Goal: Information Seeking & Learning: Learn about a topic

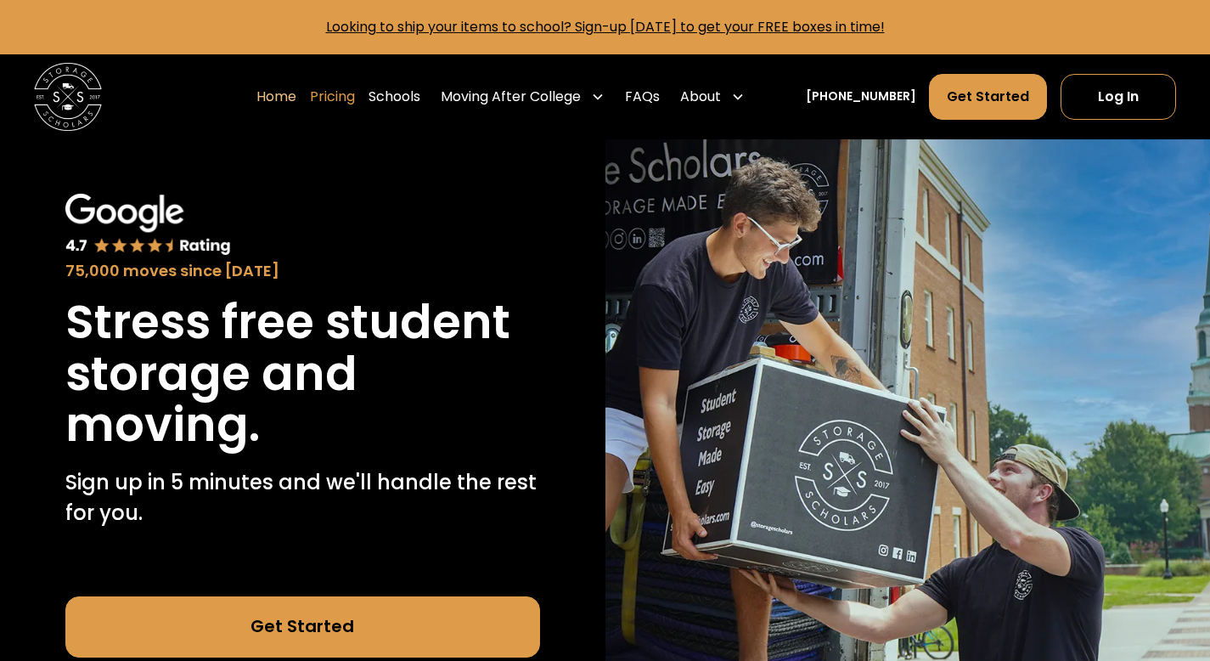
click at [352, 104] on link "Pricing" at bounding box center [332, 97] width 45 height 48
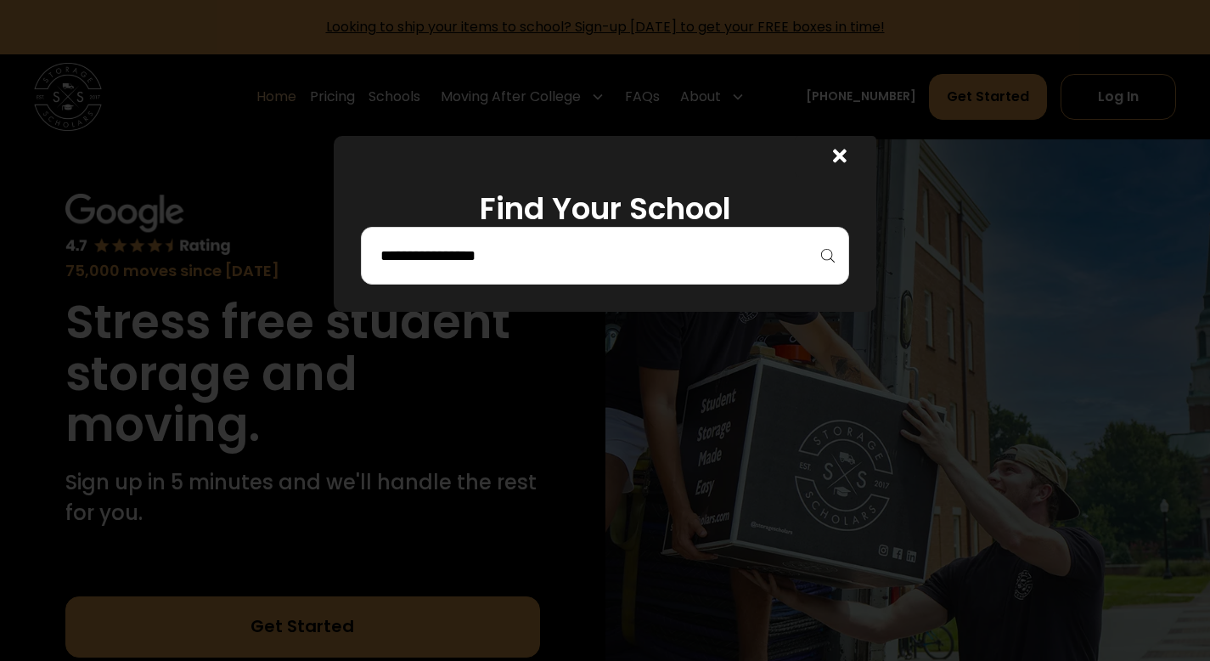
click at [520, 238] on div at bounding box center [605, 256] width 488 height 58
click at [509, 261] on input "search" at bounding box center [605, 255] width 453 height 29
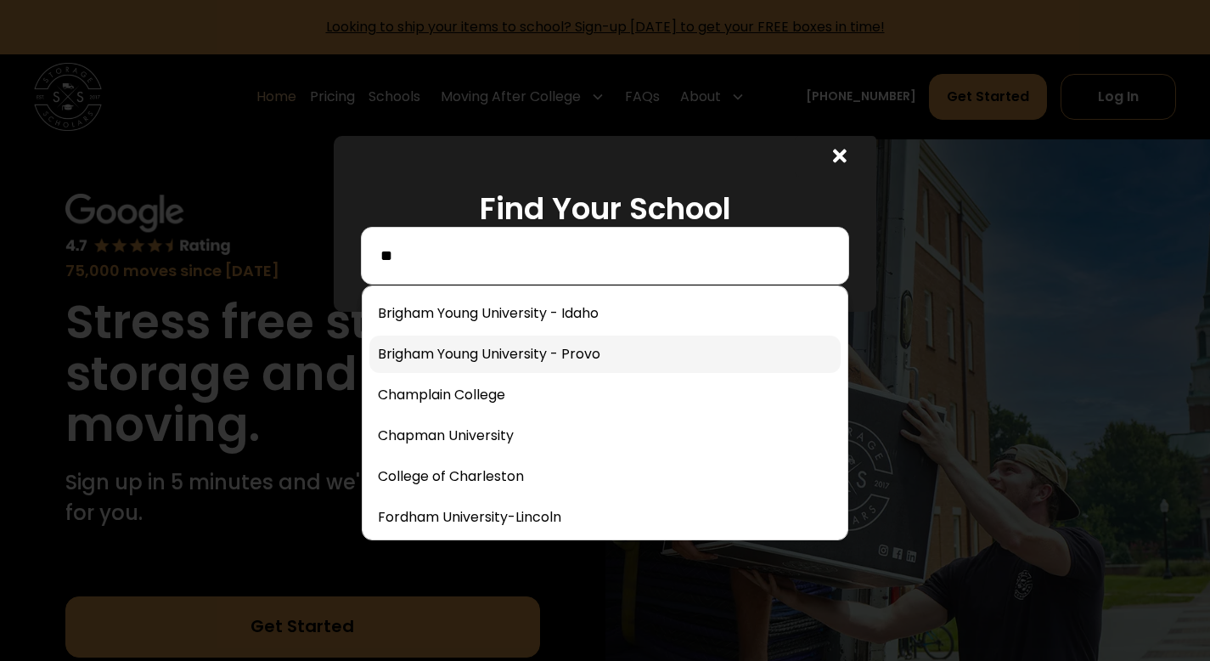
type input "**"
click at [512, 341] on link at bounding box center [604, 354] width 471 height 37
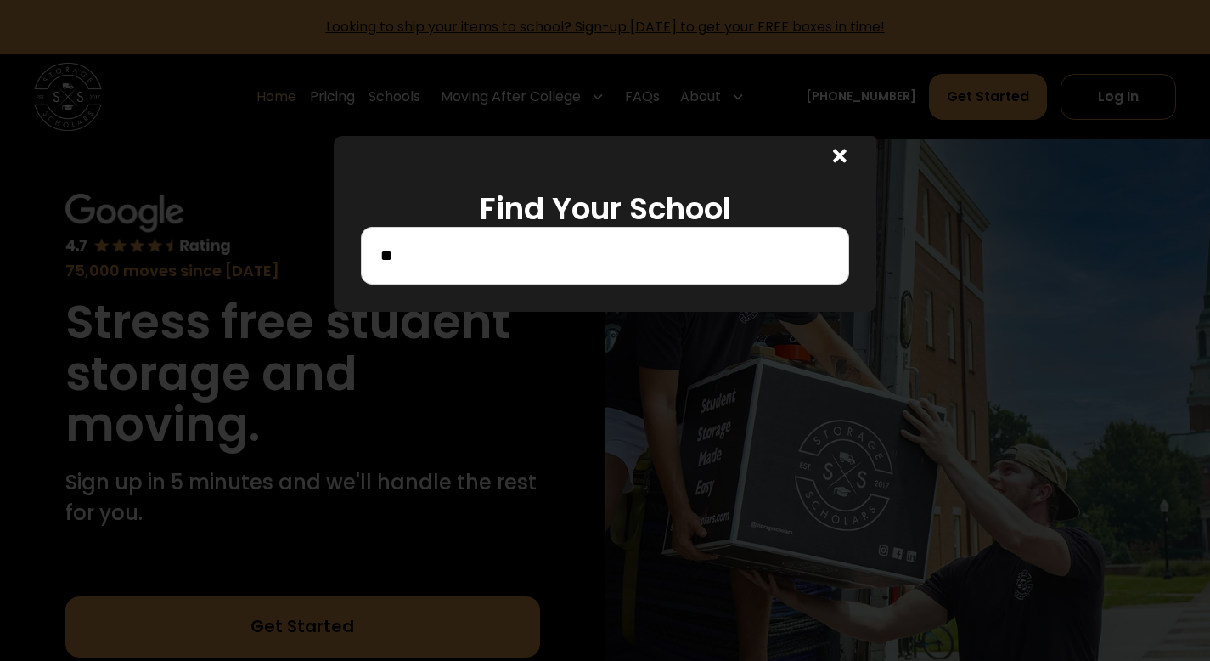
click at [514, 247] on input "**" at bounding box center [605, 255] width 453 height 29
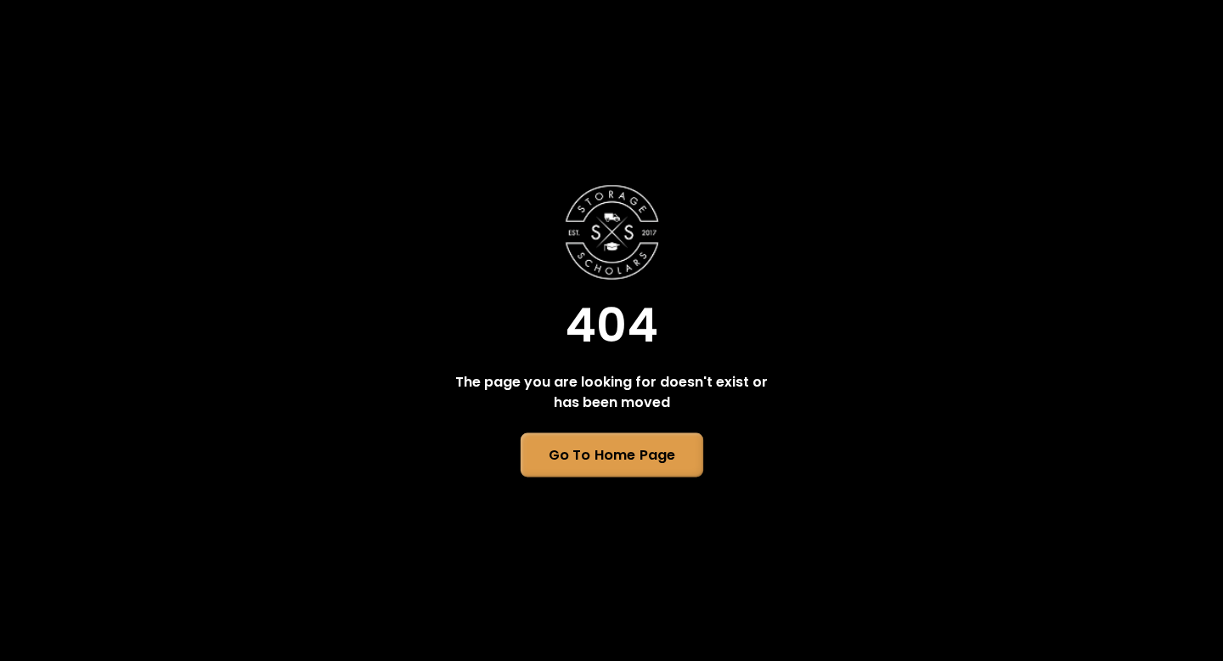
click at [564, 461] on link "Go To Home Page" at bounding box center [611, 454] width 183 height 44
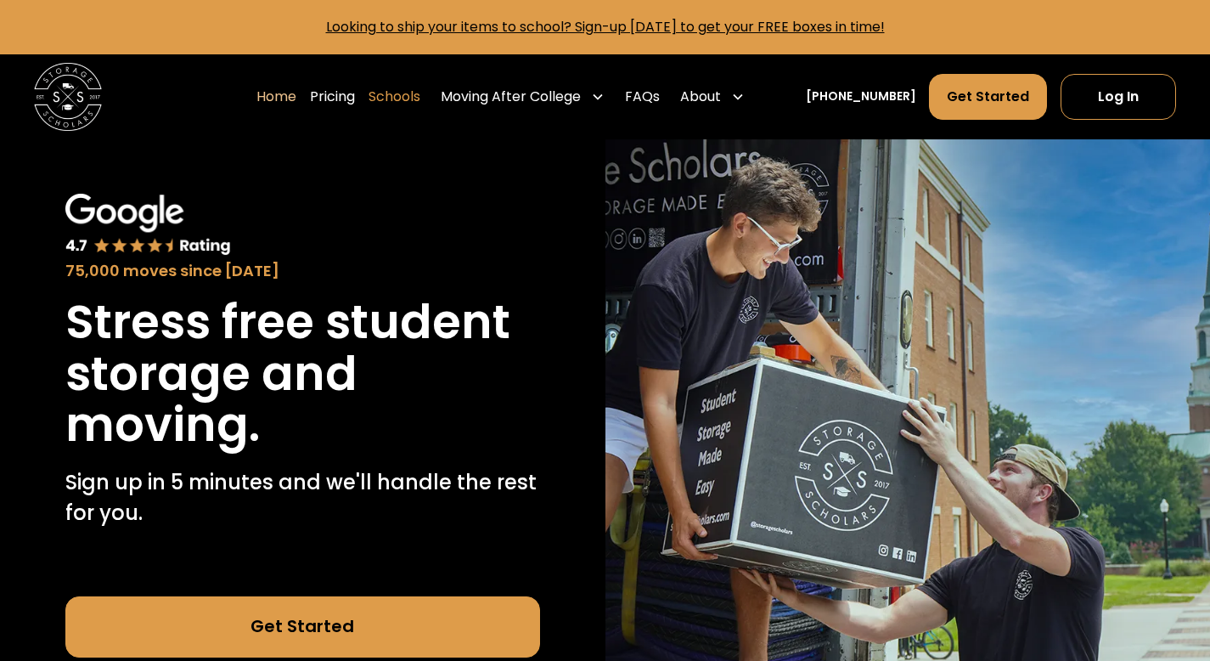
click at [415, 103] on link "Schools" at bounding box center [395, 97] width 52 height 48
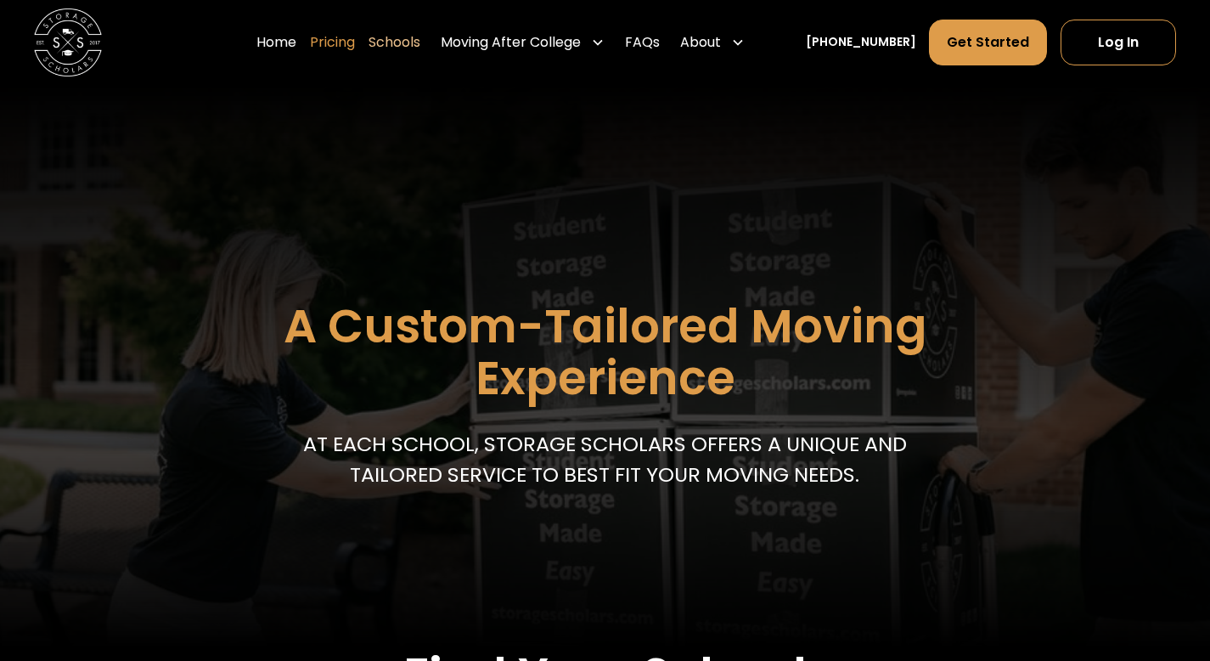
click at [353, 48] on link "Pricing" at bounding box center [332, 43] width 45 height 48
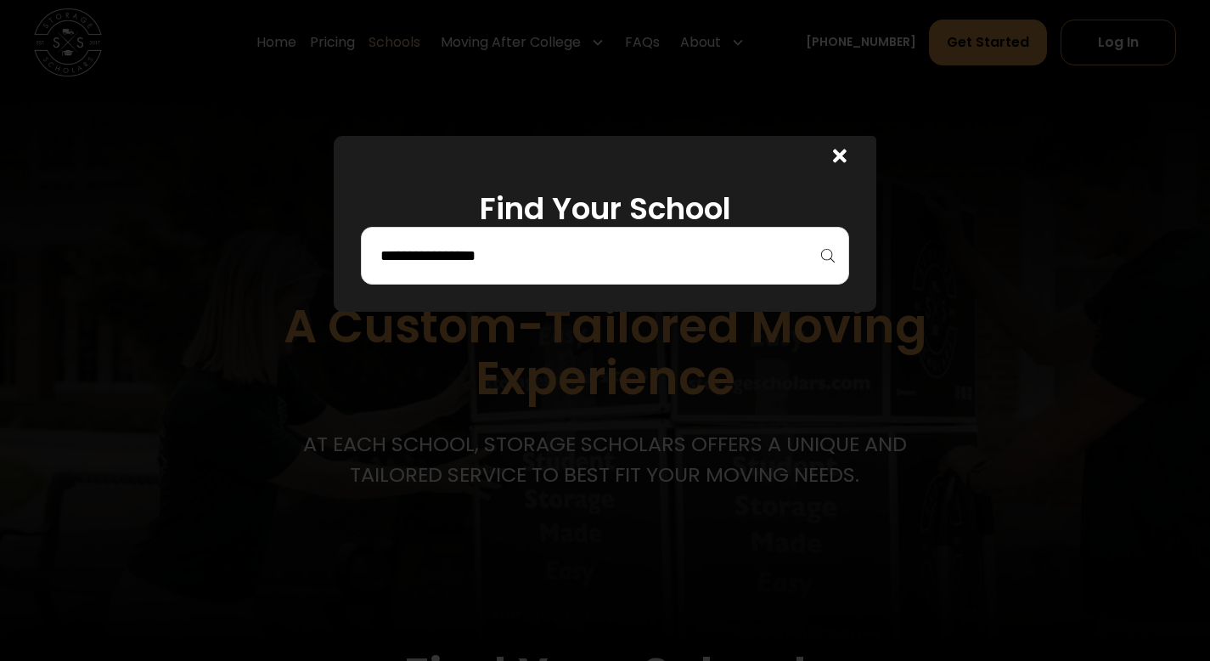
click at [415, 266] on input "search" at bounding box center [605, 255] width 453 height 29
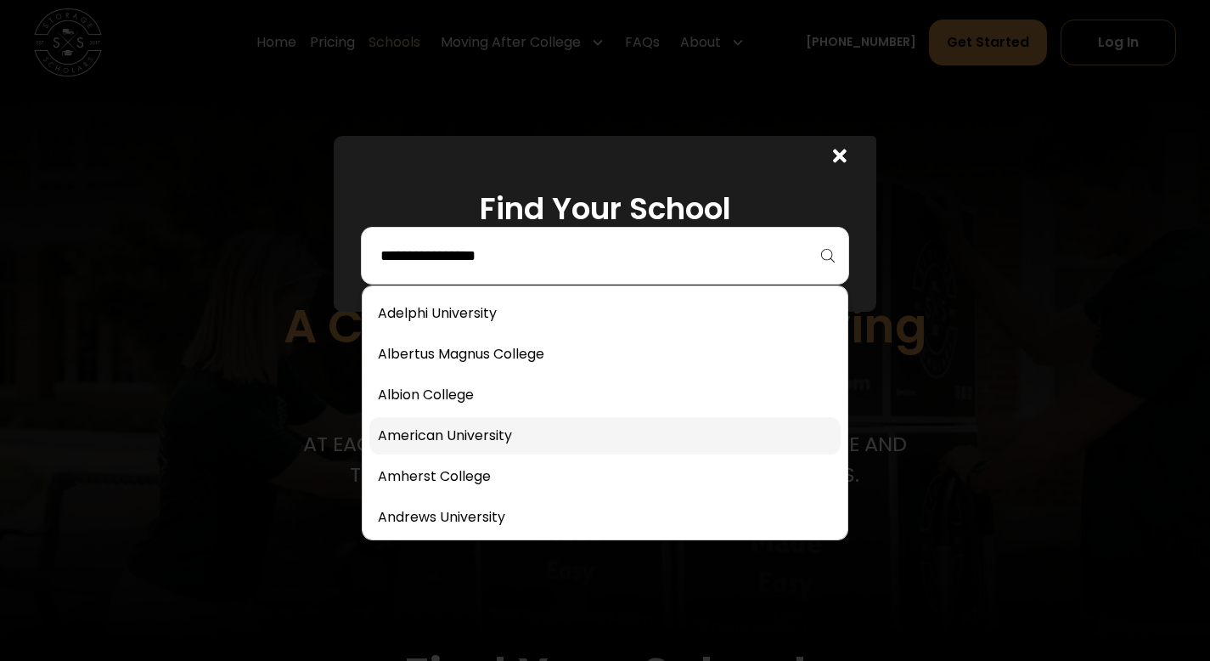
click at [460, 428] on link at bounding box center [604, 435] width 471 height 37
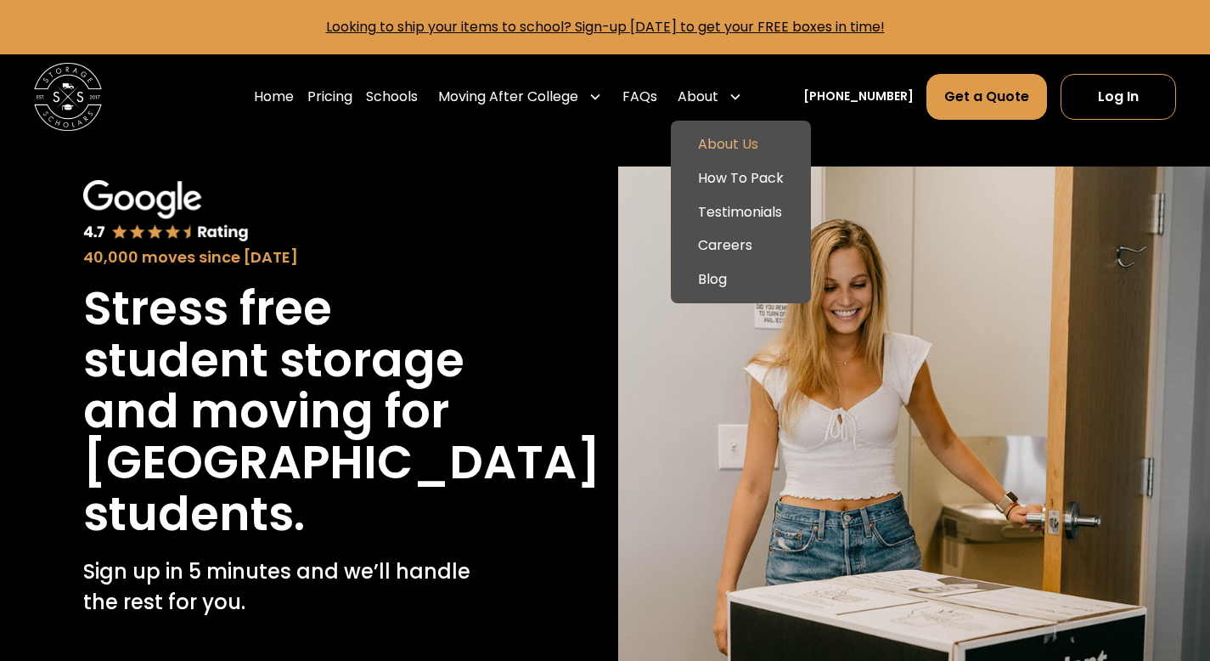
click at [735, 144] on link "About Us" at bounding box center [741, 144] width 127 height 34
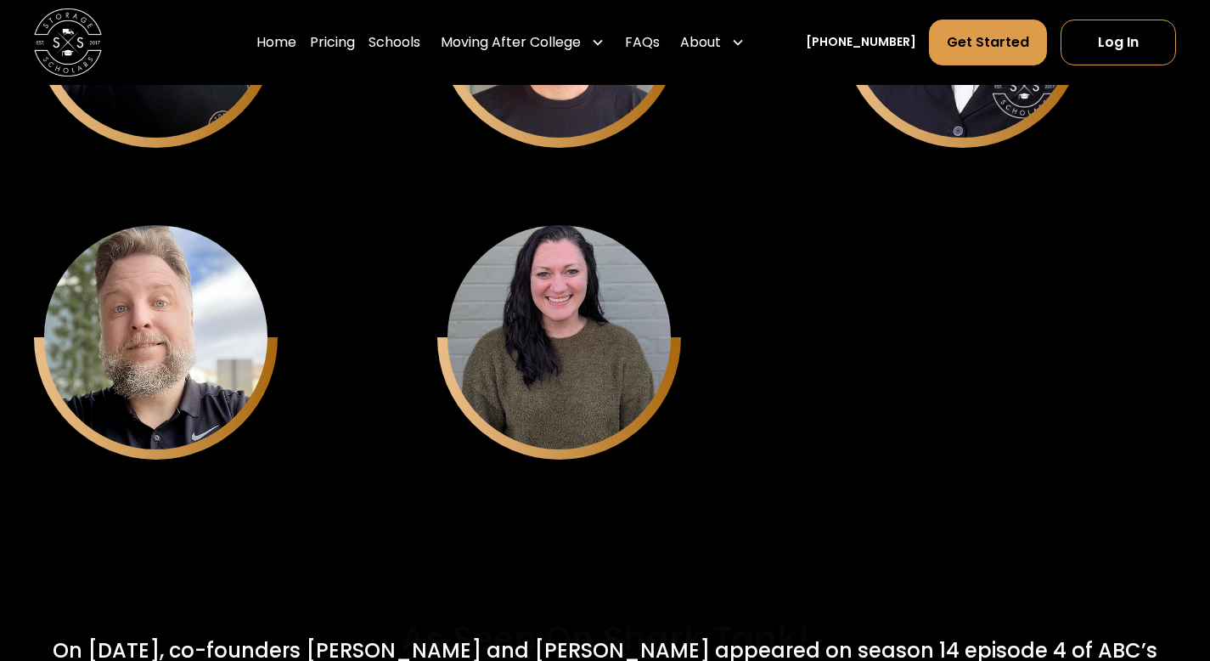
scroll to position [6118, 0]
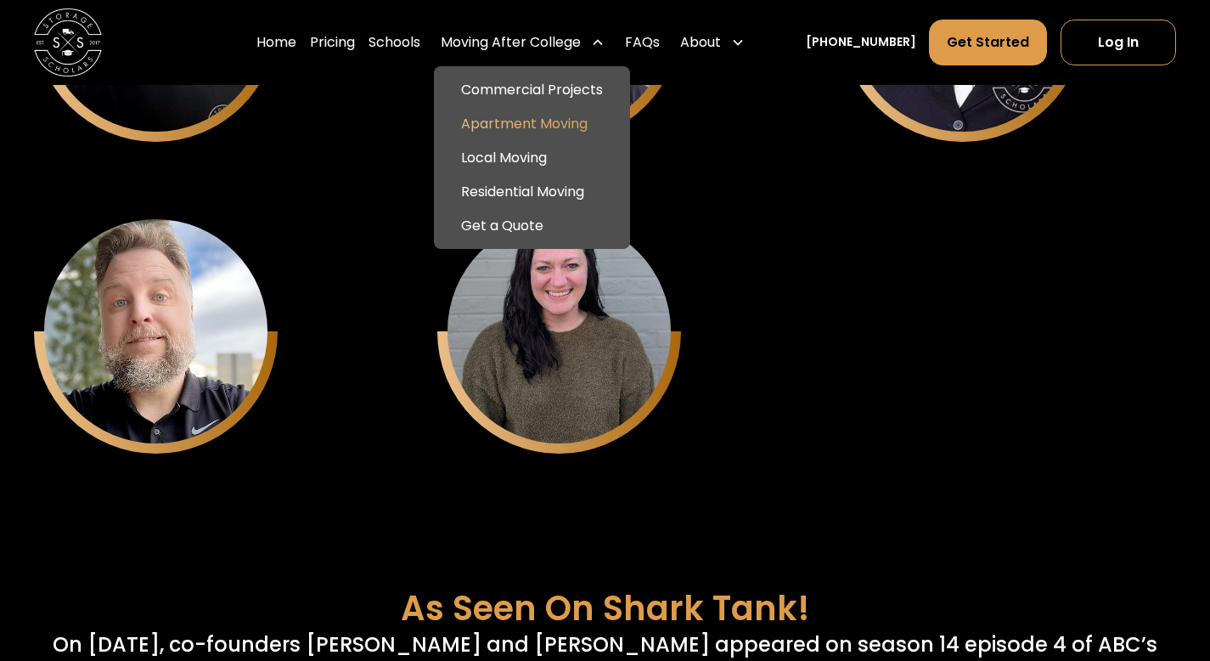
click at [540, 124] on link "Apartment Moving" at bounding box center [532, 124] width 183 height 34
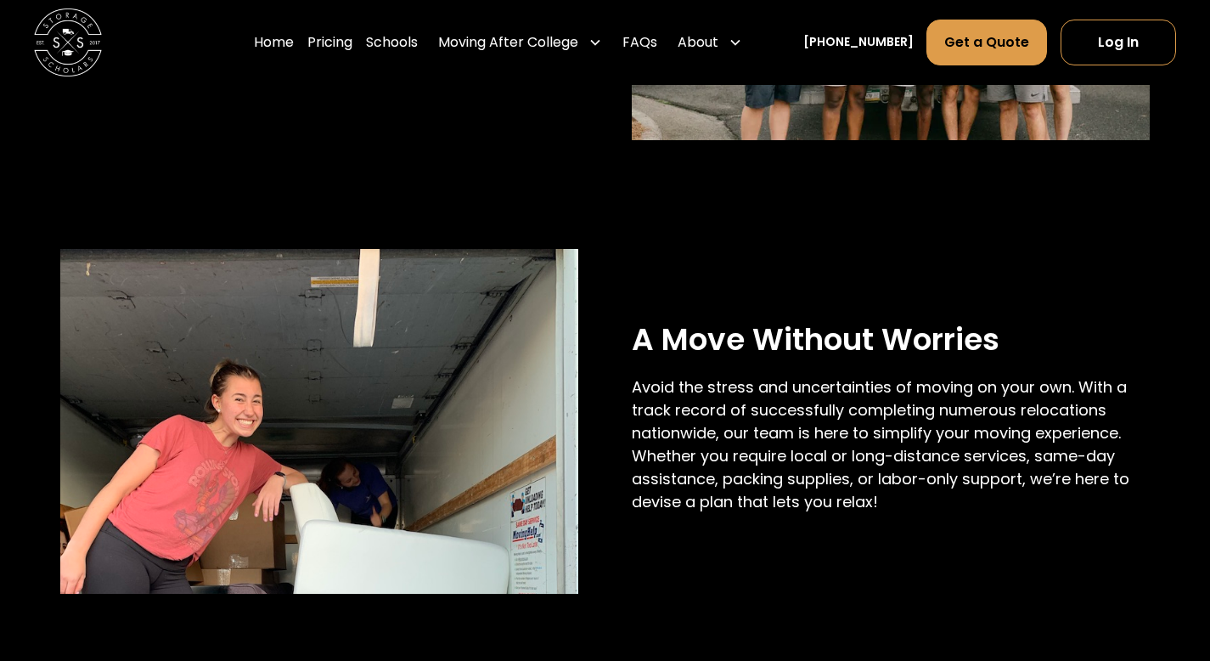
scroll to position [1597, 0]
